Goal: Information Seeking & Learning: Learn about a topic

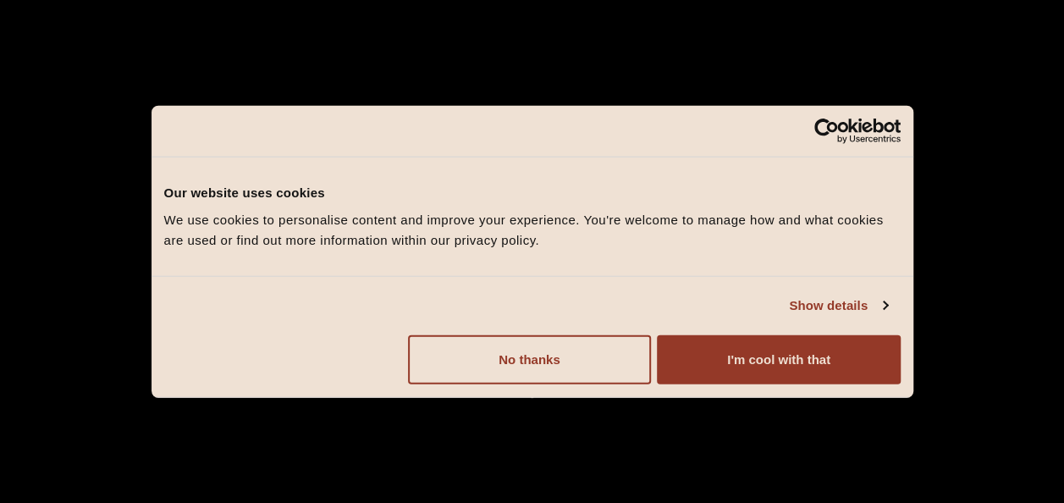
click at [699, 350] on button "I'm cool with that" at bounding box center [778, 358] width 243 height 49
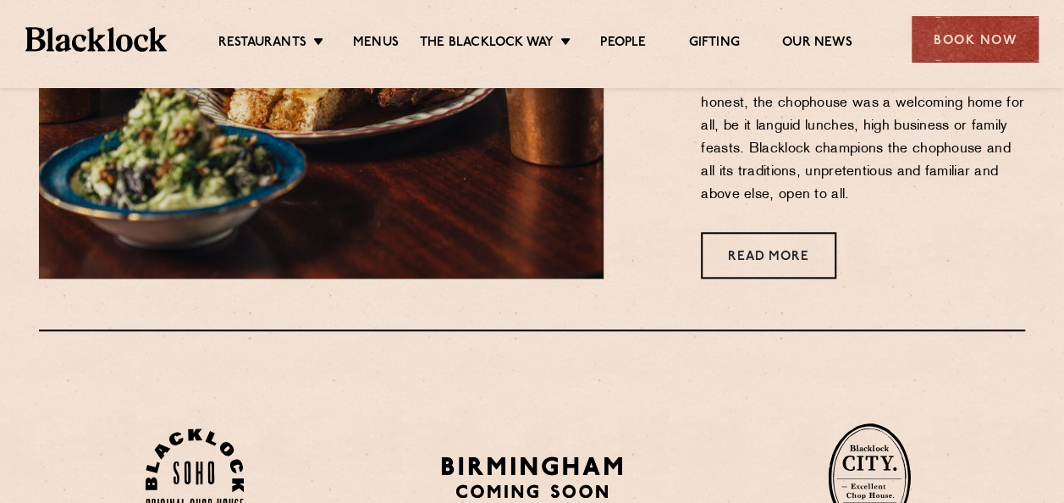
scroll to position [784, 0]
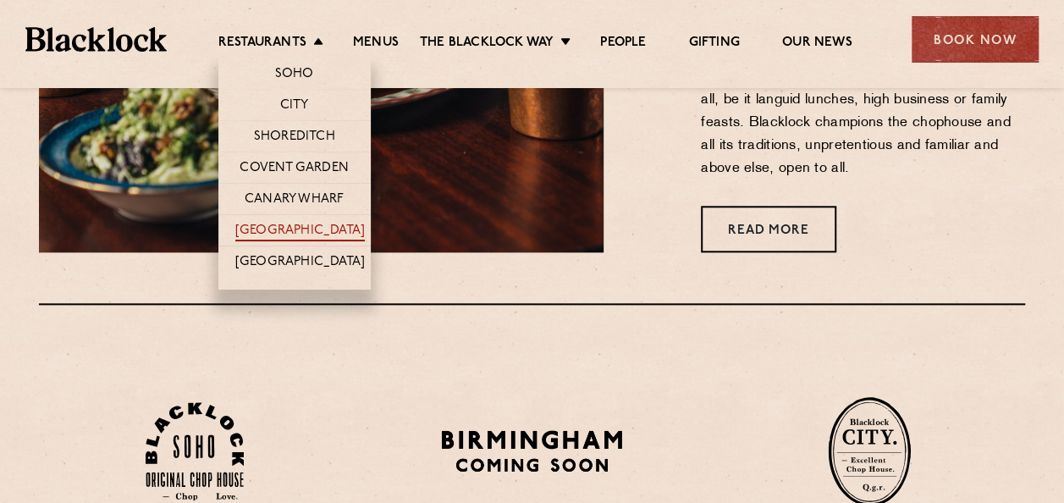
click at [305, 223] on link "[GEOGRAPHIC_DATA]" at bounding box center [299, 232] width 129 height 19
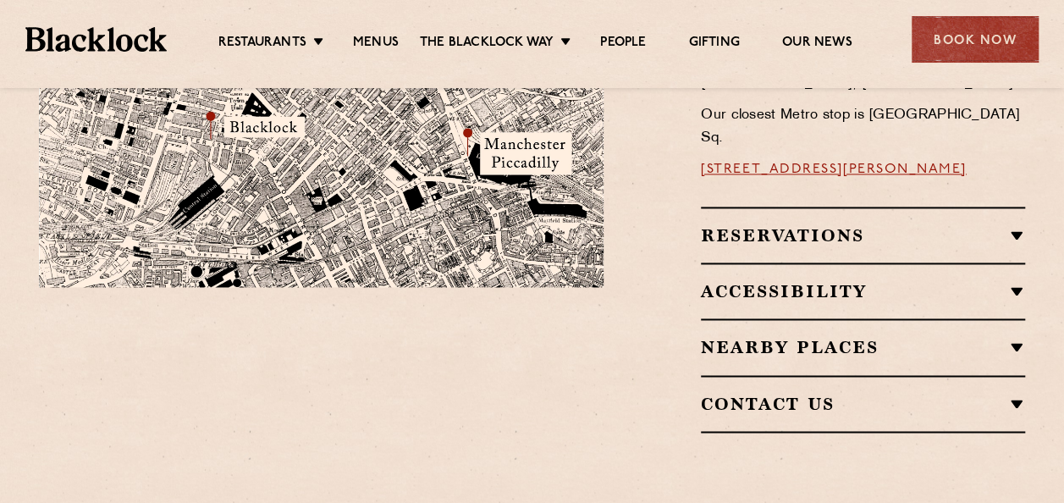
scroll to position [1402, 0]
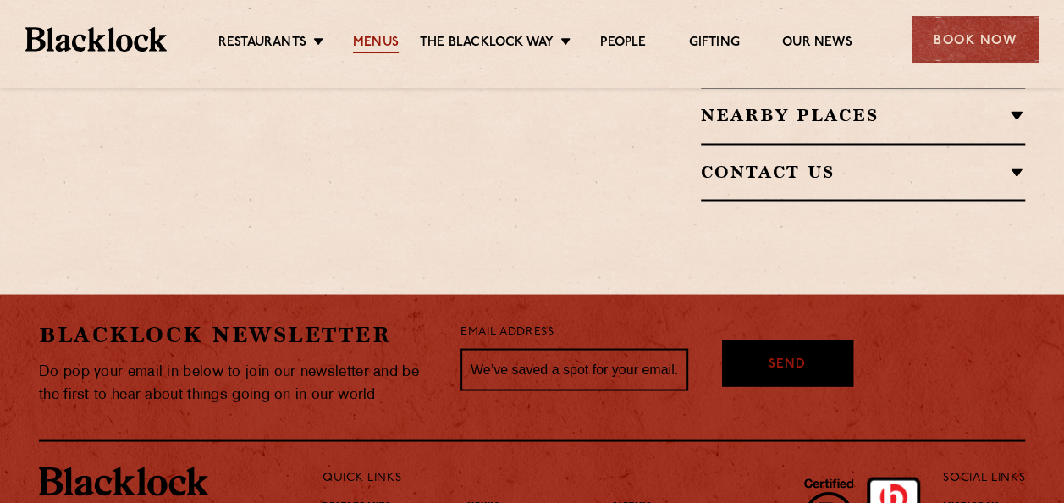
click at [387, 35] on link "Menus" at bounding box center [376, 44] width 46 height 19
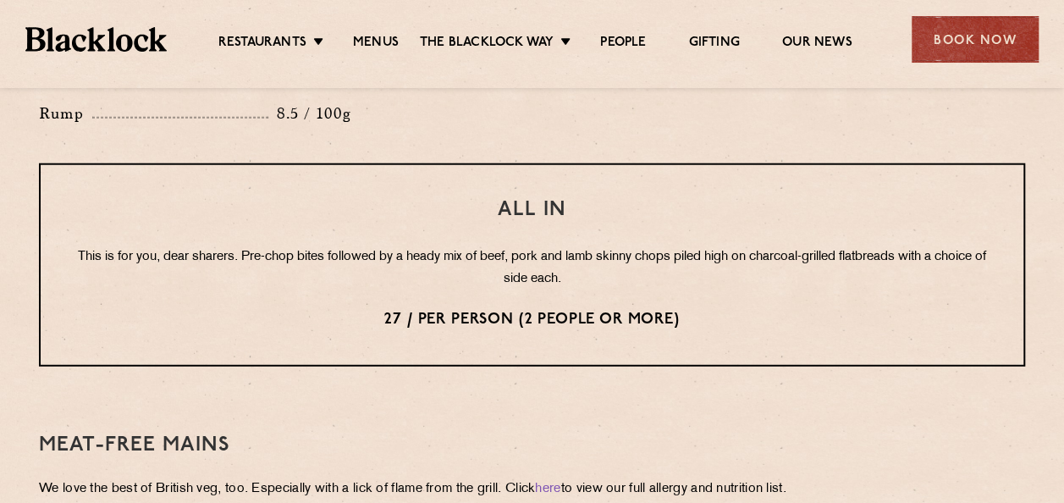
scroll to position [2095, 0]
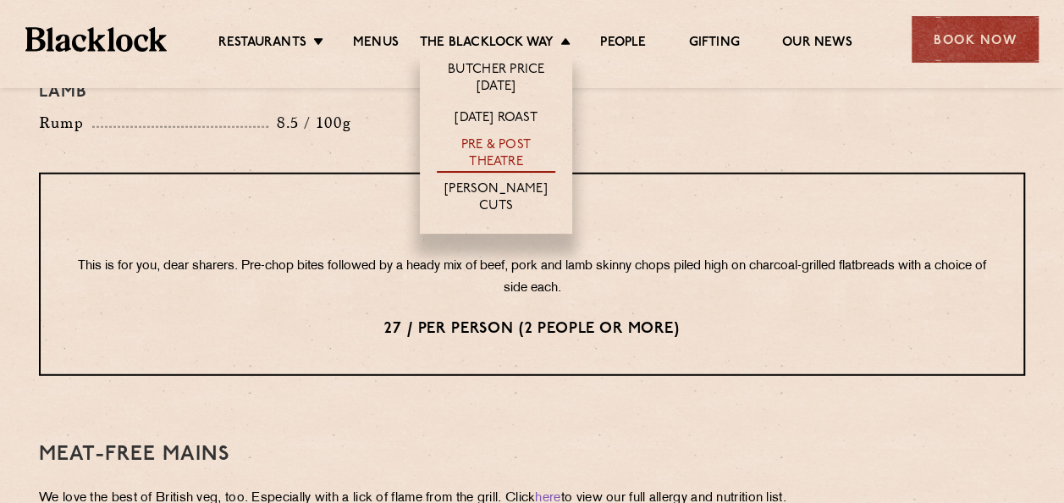
click at [516, 155] on link "Pre & Post Theatre" at bounding box center [496, 155] width 118 height 36
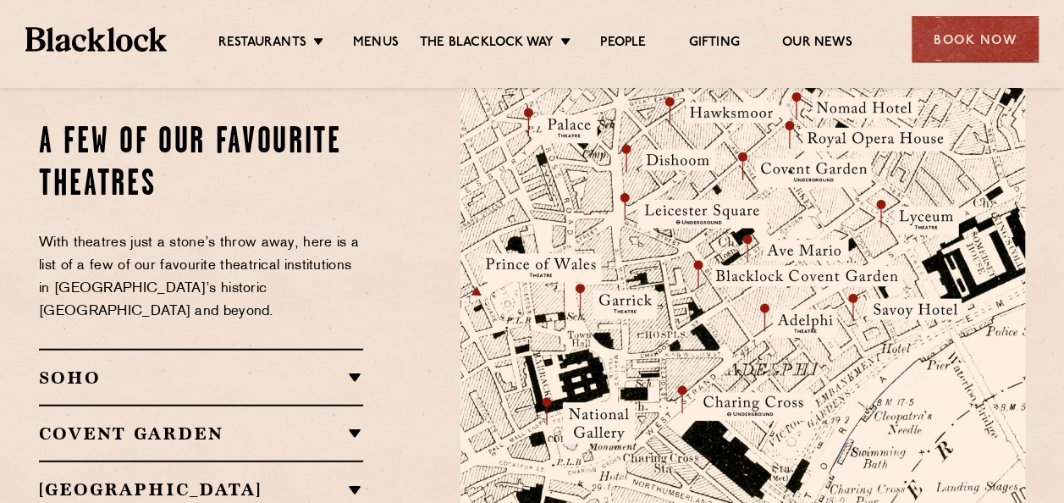
scroll to position [1533, 0]
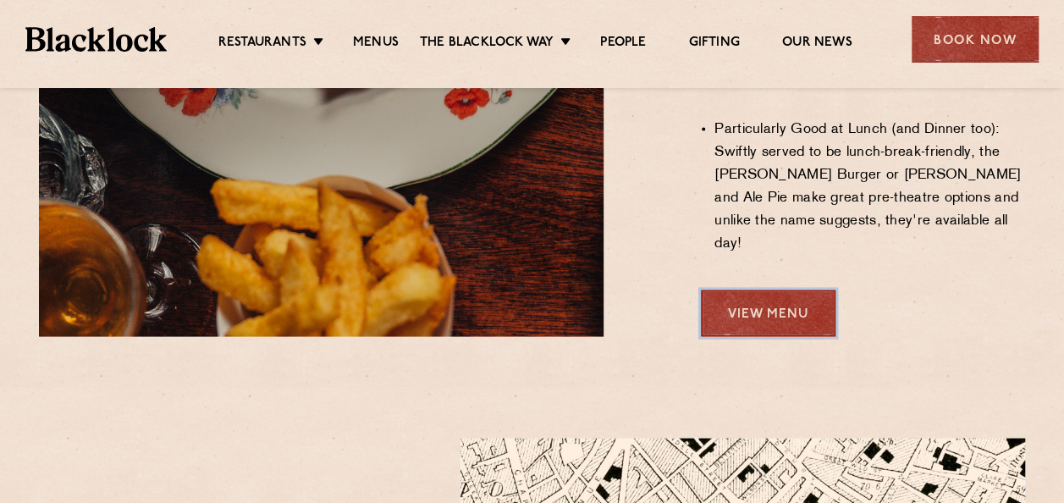
click at [797, 289] on link "View Menu" at bounding box center [768, 312] width 135 height 47
